Goal: Task Accomplishment & Management: Complete application form

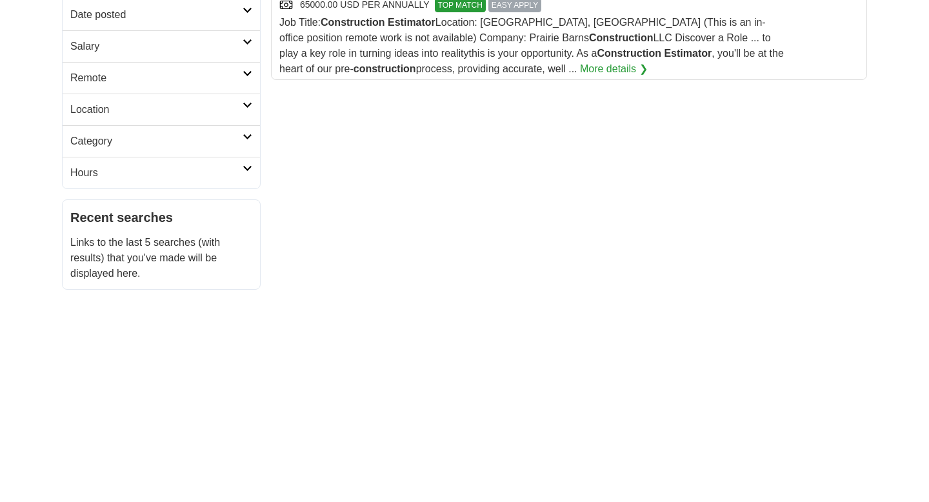
scroll to position [287, 0]
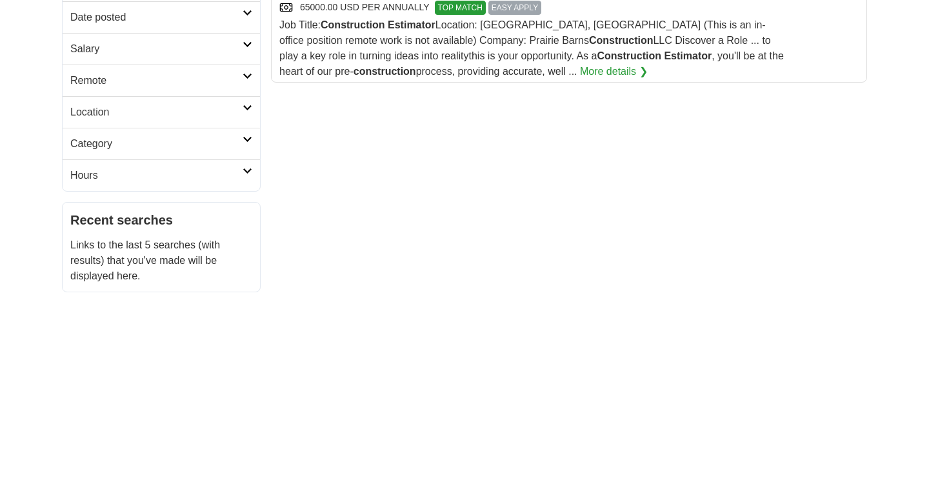
click at [523, 5] on span "EASY APPLY" at bounding box center [515, 8] width 53 height 14
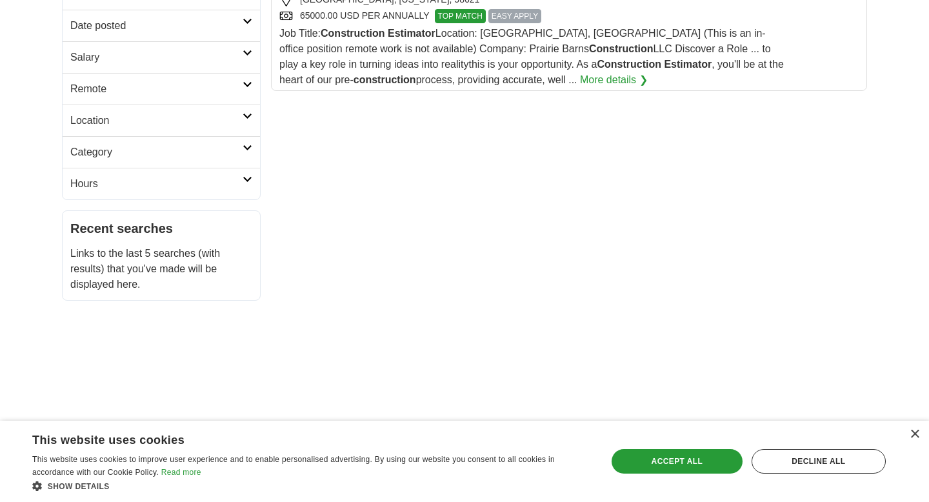
scroll to position [0, 0]
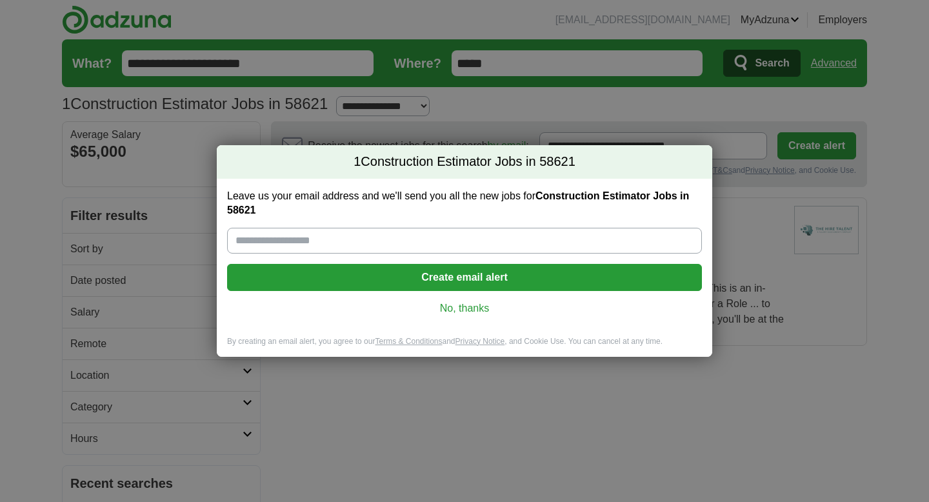
click at [427, 232] on input "Leave us your email address and we'll send you all the new jobs for Constructio…" at bounding box center [464, 241] width 475 height 26
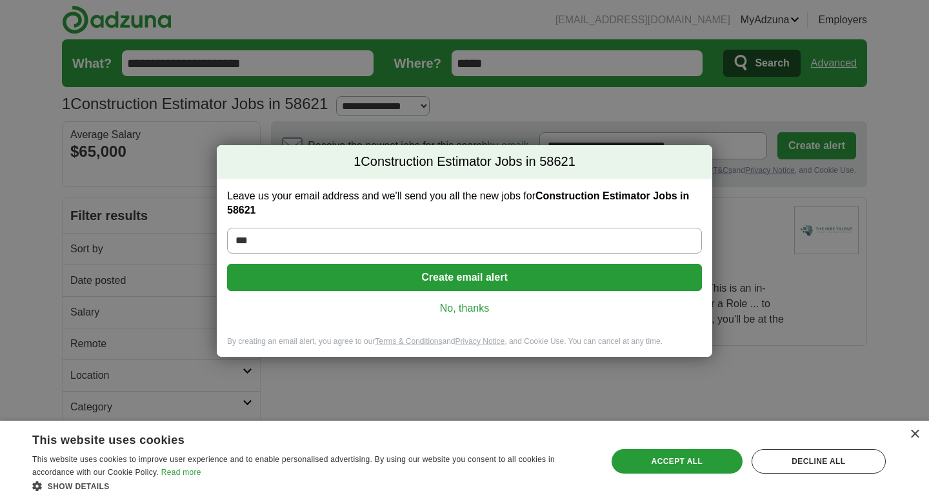
type input "***"
click at [459, 306] on link "No, thanks" at bounding box center [464, 308] width 454 height 14
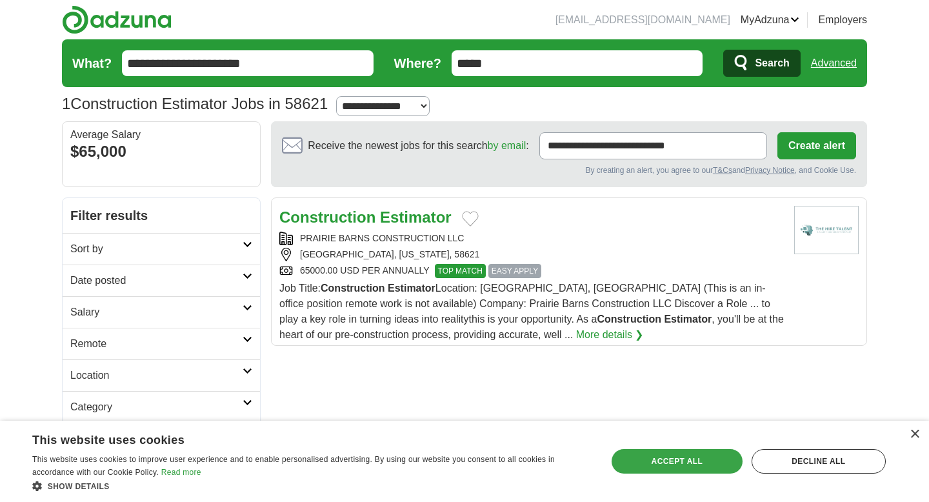
click at [732, 462] on div "Accept all" at bounding box center [677, 461] width 131 height 25
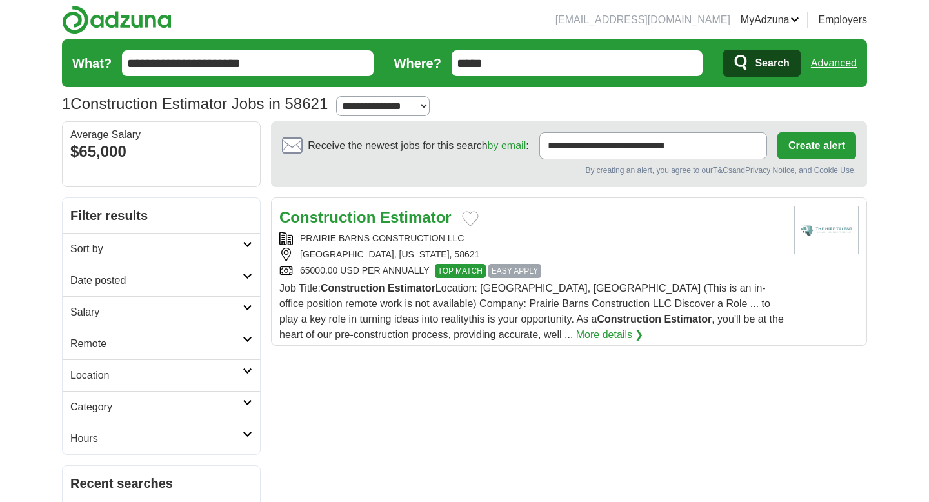
click at [504, 270] on span "EASY APPLY" at bounding box center [515, 271] width 53 height 14
